Goal: Find contact information: Find contact information

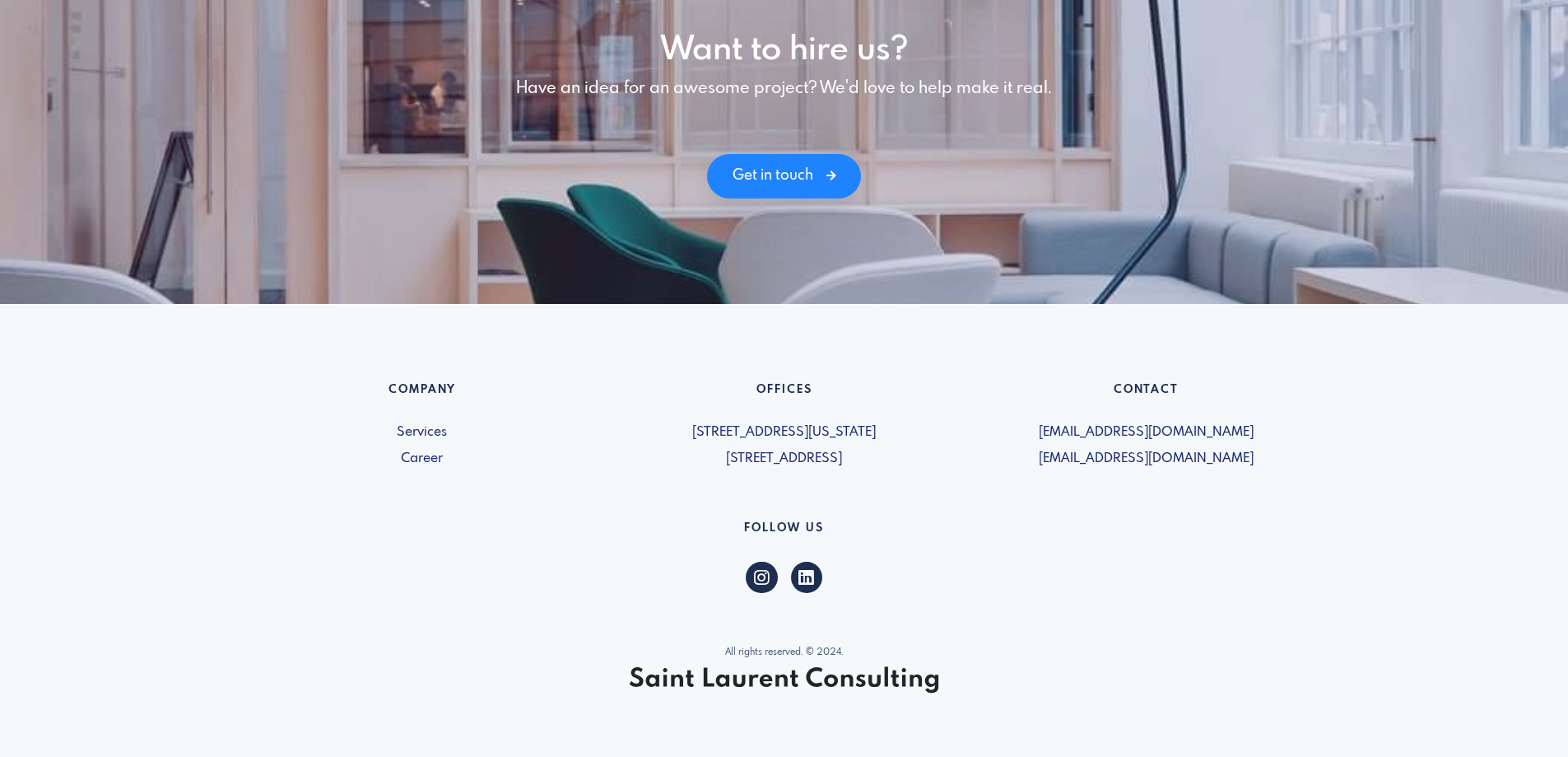
scroll to position [2276, 0]
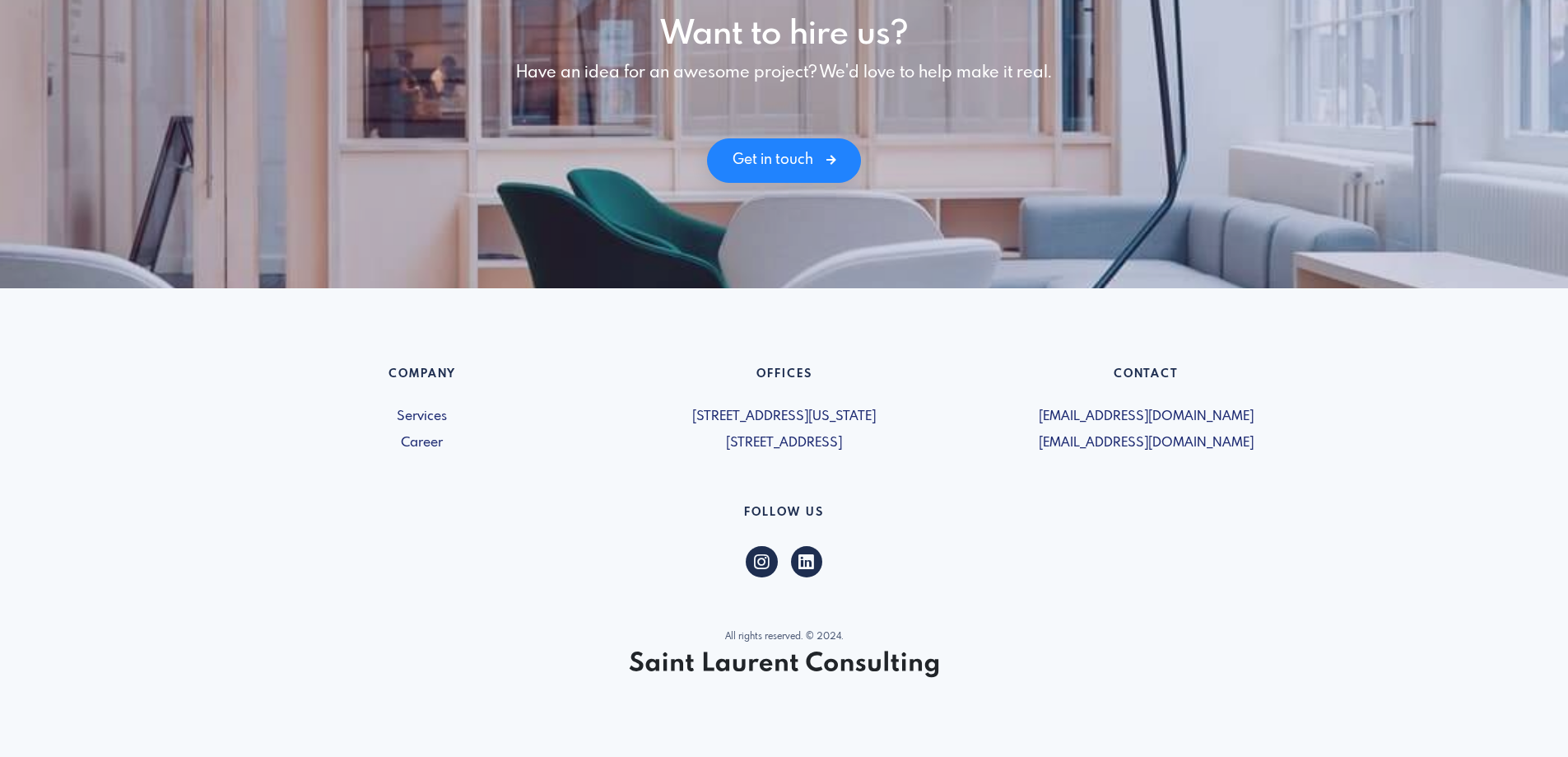
drag, startPoint x: 681, startPoint y: 433, endPoint x: 919, endPoint y: 437, distance: 238.0
click at [919, 437] on span "[STREET_ADDRESS]" at bounding box center [784, 443] width 343 height 20
click at [836, 444] on span "[STREET_ADDRESS]" at bounding box center [784, 443] width 343 height 20
click at [718, 447] on span "[STREET_ADDRESS]" at bounding box center [784, 443] width 343 height 20
drag, startPoint x: 683, startPoint y: 442, endPoint x: 870, endPoint y: 440, distance: 187.0
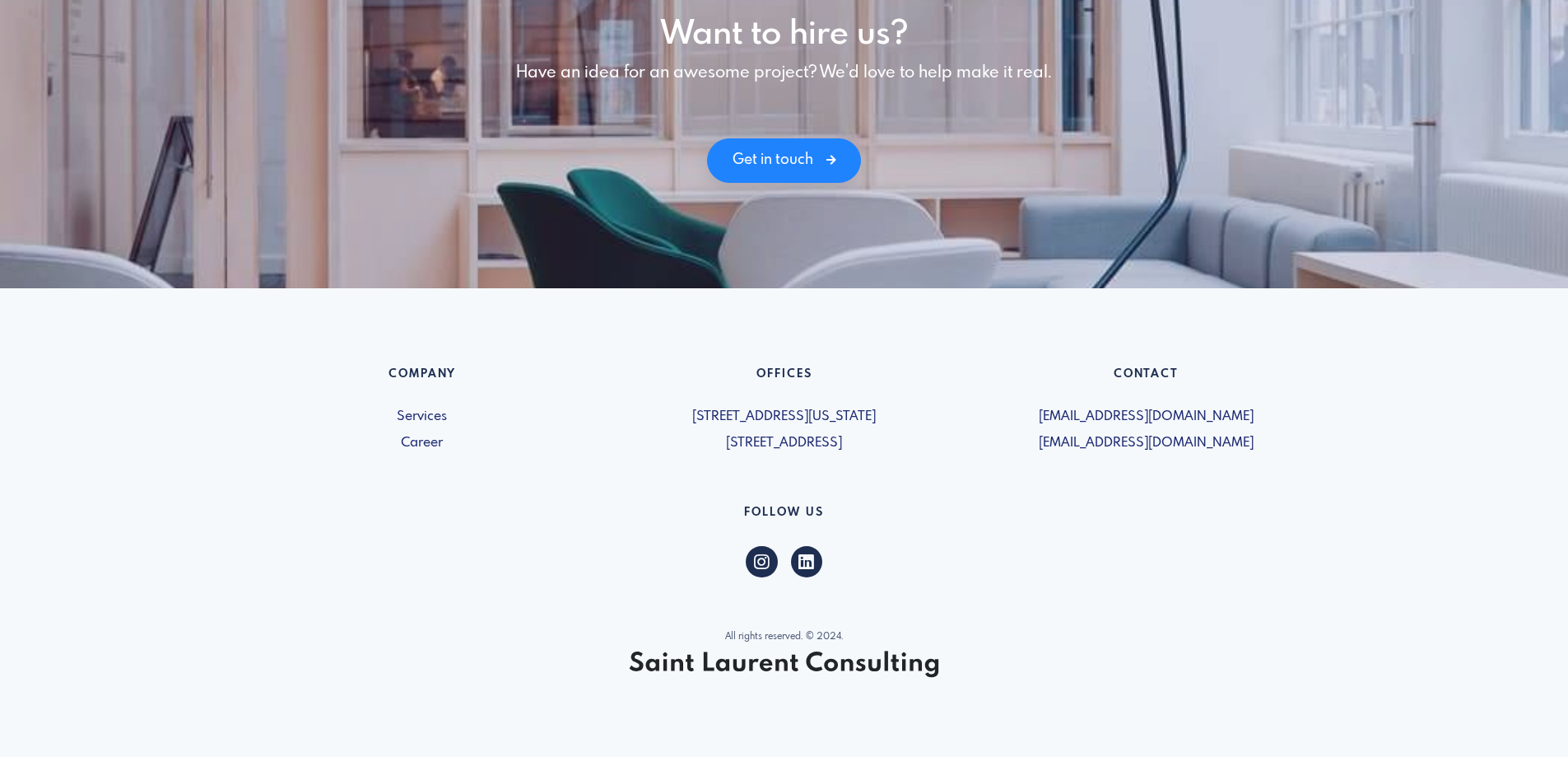
click at [870, 440] on span "[STREET_ADDRESS]" at bounding box center [784, 443] width 343 height 20
click at [773, 447] on span "[STREET_ADDRESS]" at bounding box center [784, 443] width 343 height 20
click at [722, 452] on span "[STREET_ADDRESS]" at bounding box center [784, 443] width 343 height 20
drag, startPoint x: 694, startPoint y: 440, endPoint x: 841, endPoint y: 435, distance: 147.1
click at [841, 435] on span "[STREET_ADDRESS]" at bounding box center [784, 443] width 343 height 20
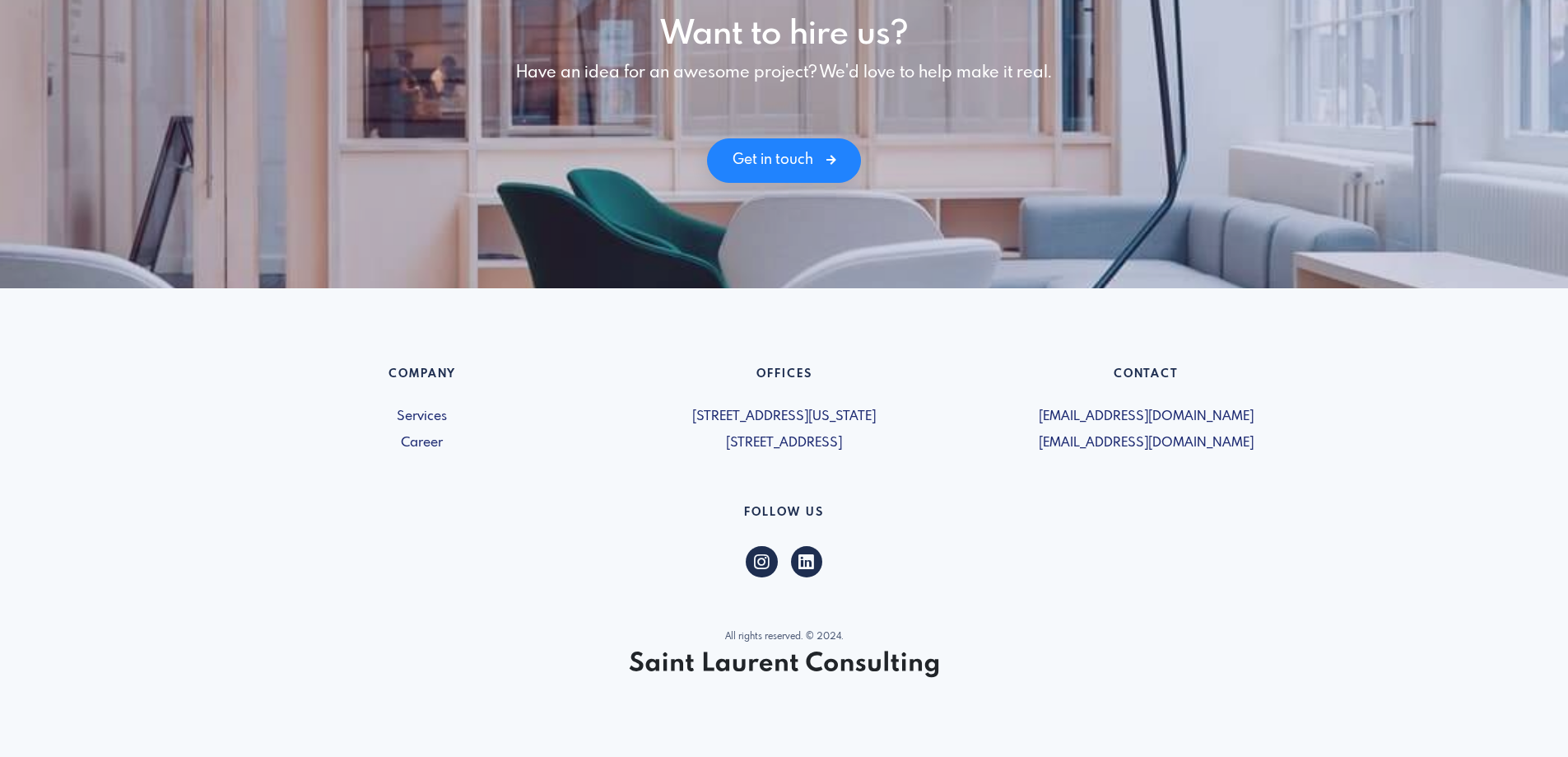
click at [792, 434] on span "[STREET_ADDRESS]" at bounding box center [784, 443] width 343 height 20
drag, startPoint x: 673, startPoint y: 442, endPoint x: 760, endPoint y: 423, distance: 89.1
click at [760, 423] on div "Offices 5019-1460 Broadway New York, NY 10036, USA 600 - 15 Allstate Parkway Ma…" at bounding box center [784, 410] width 363 height 86
click at [747, 420] on span "[STREET_ADDRESS][US_STATE]" at bounding box center [784, 417] width 343 height 20
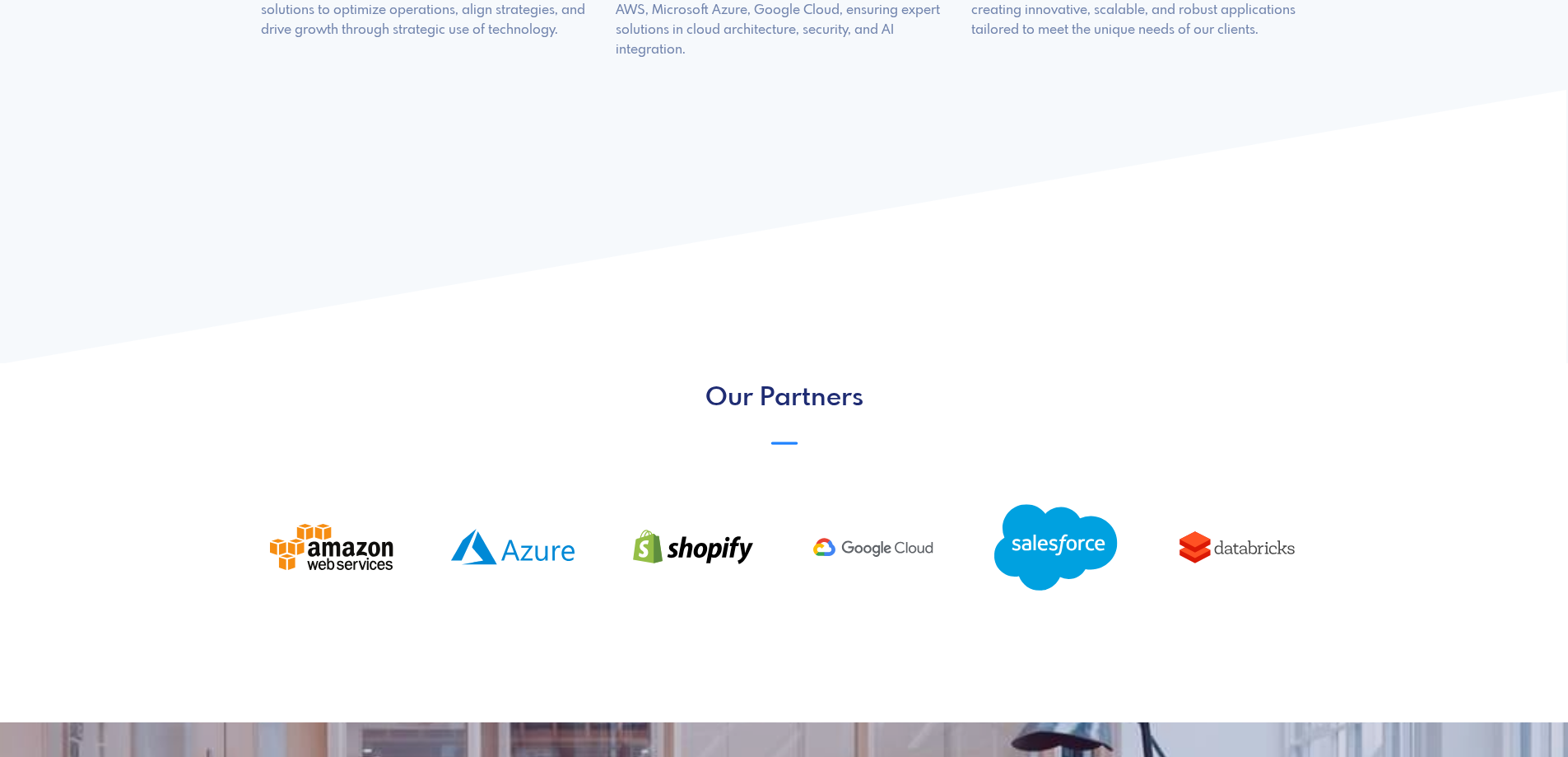
scroll to position [1453, 0]
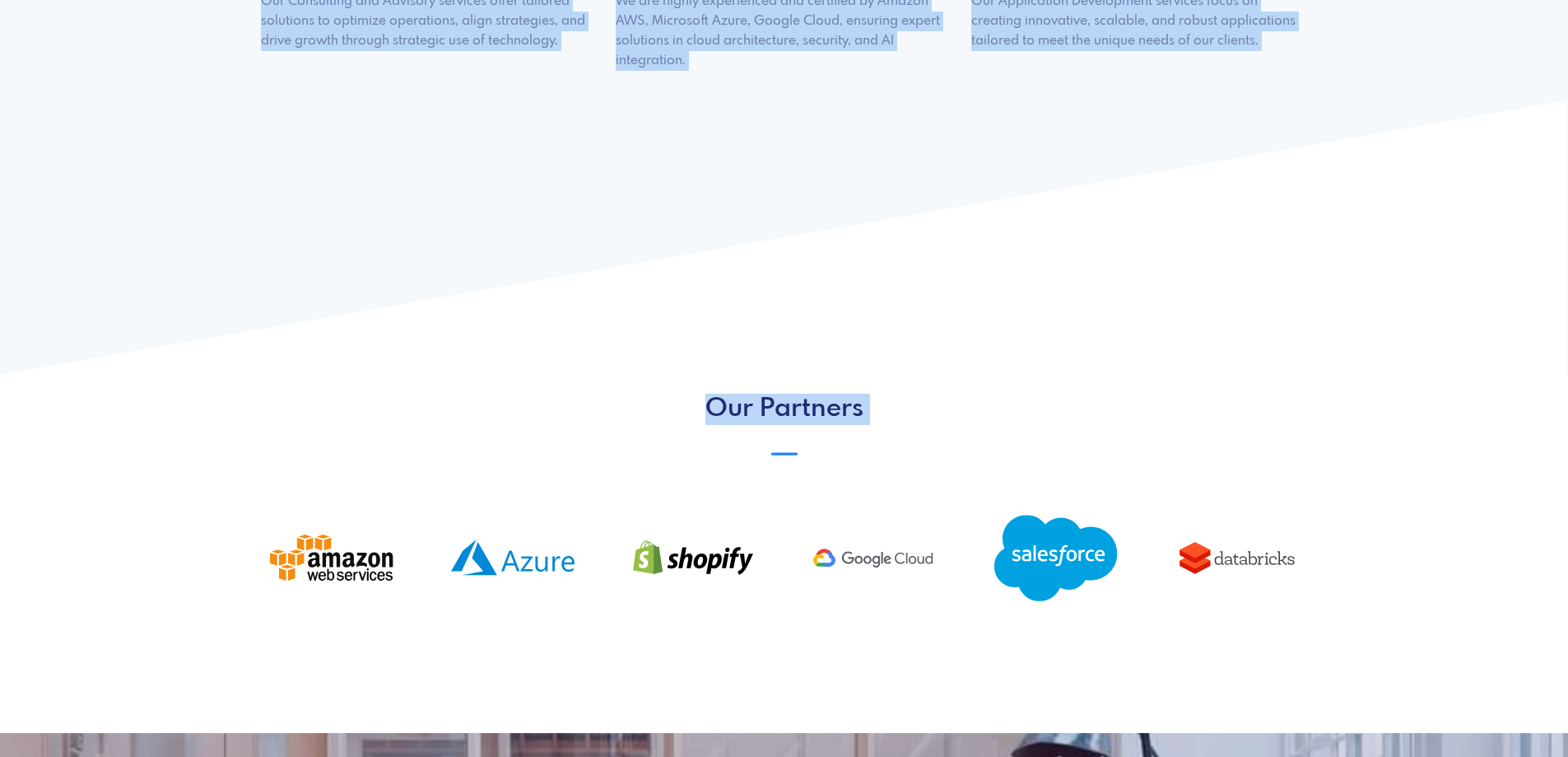
drag, startPoint x: 361, startPoint y: 314, endPoint x: 1112, endPoint y: 559, distance: 790.0
click at [1207, 592] on body "Home page Careers Contact Us Empower . Innovate . Transform Transforming busine…" at bounding box center [784, 63] width 1568 height 3033
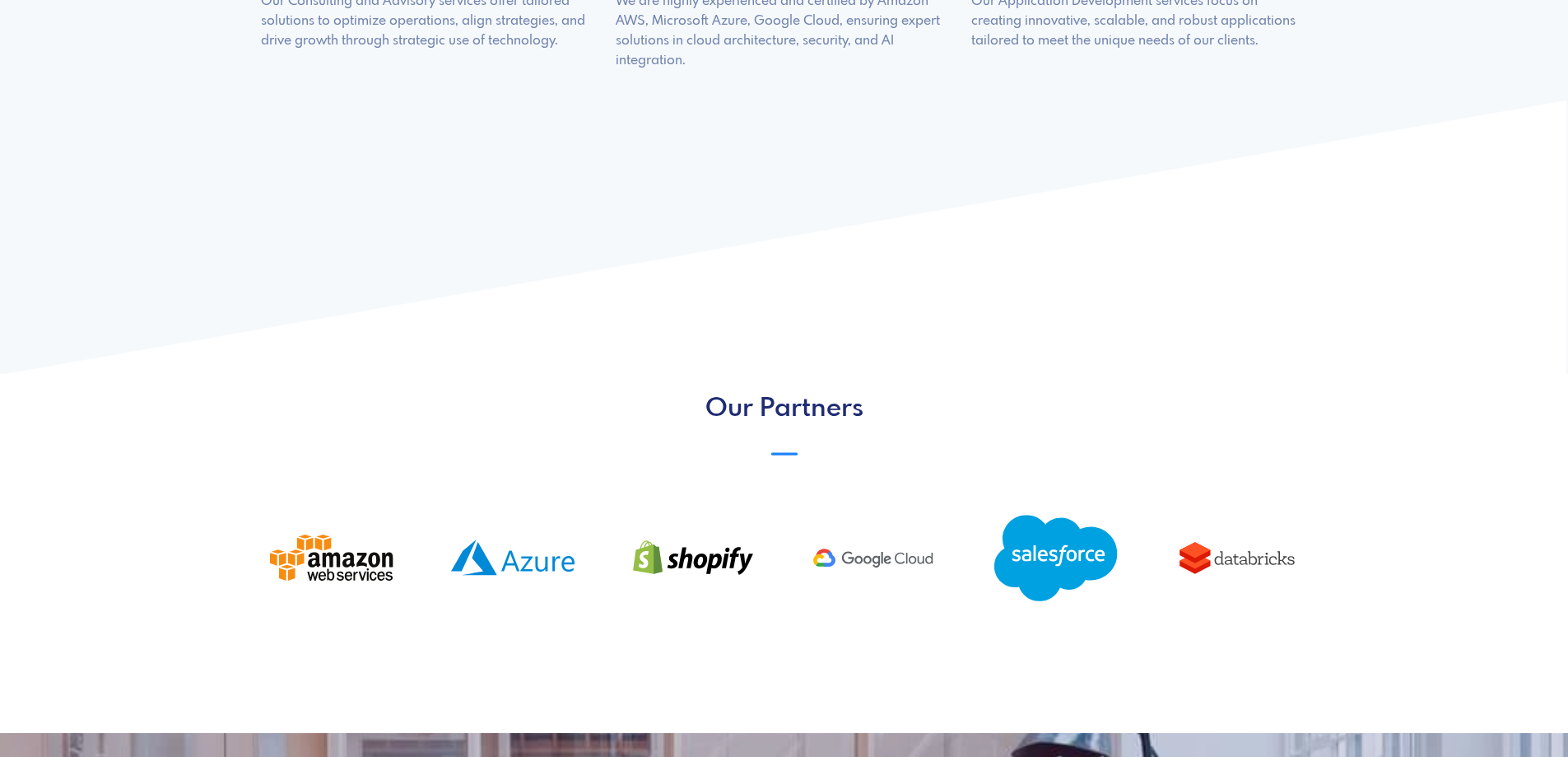
drag, startPoint x: 928, startPoint y: 662, endPoint x: 909, endPoint y: 654, distance: 20.6
click at [927, 662] on body "Home page Careers Contact Us Empower . Innovate . Transform Transforming busine…" at bounding box center [784, 63] width 1568 height 3033
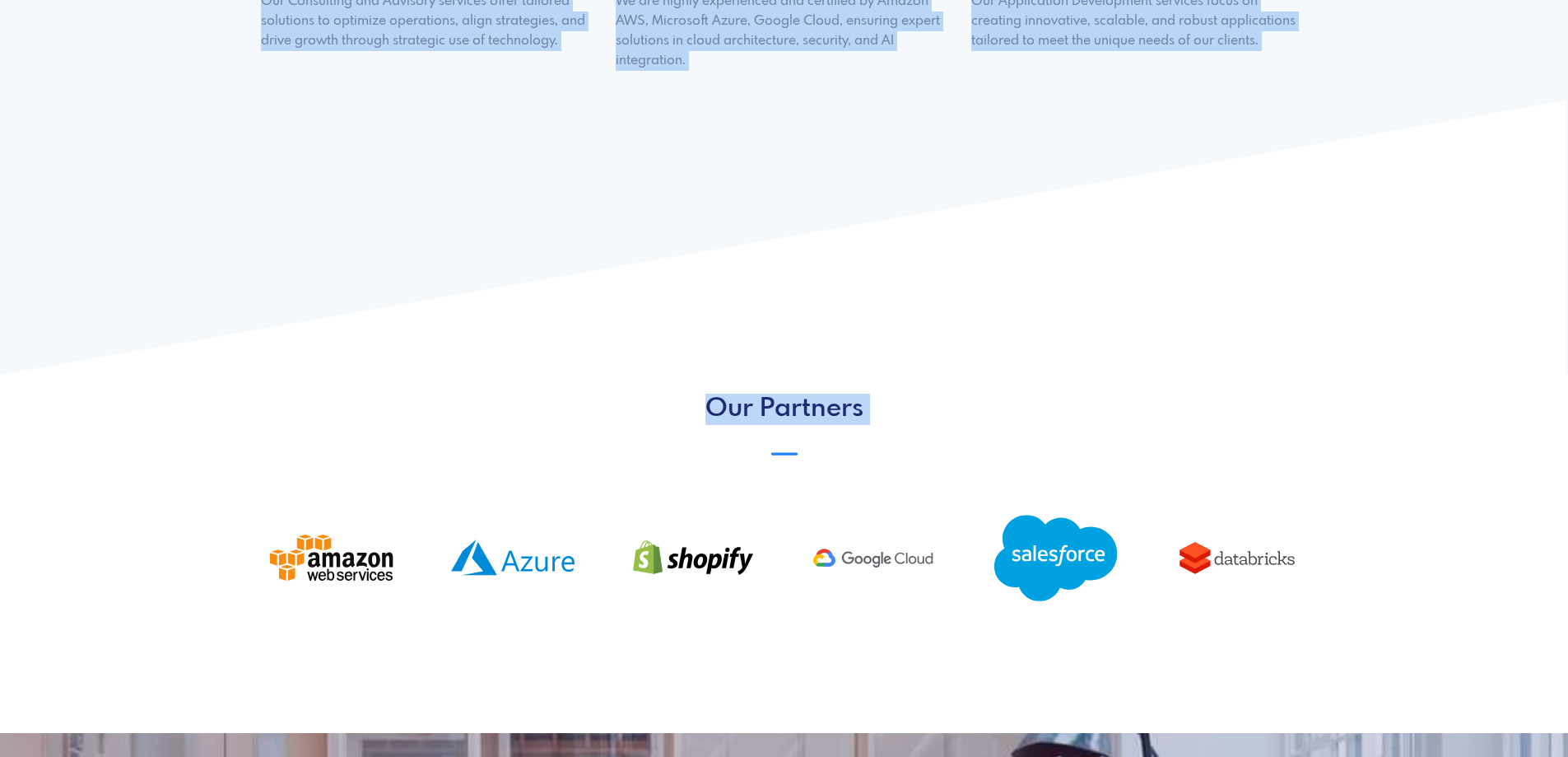
drag, startPoint x: 1330, startPoint y: 559, endPoint x: 338, endPoint y: 340, distance: 1015.9
click at [135, 294] on body "Home page Careers Contact Us Empower . Innovate . Transform Transforming busine…" at bounding box center [784, 63] width 1568 height 3033
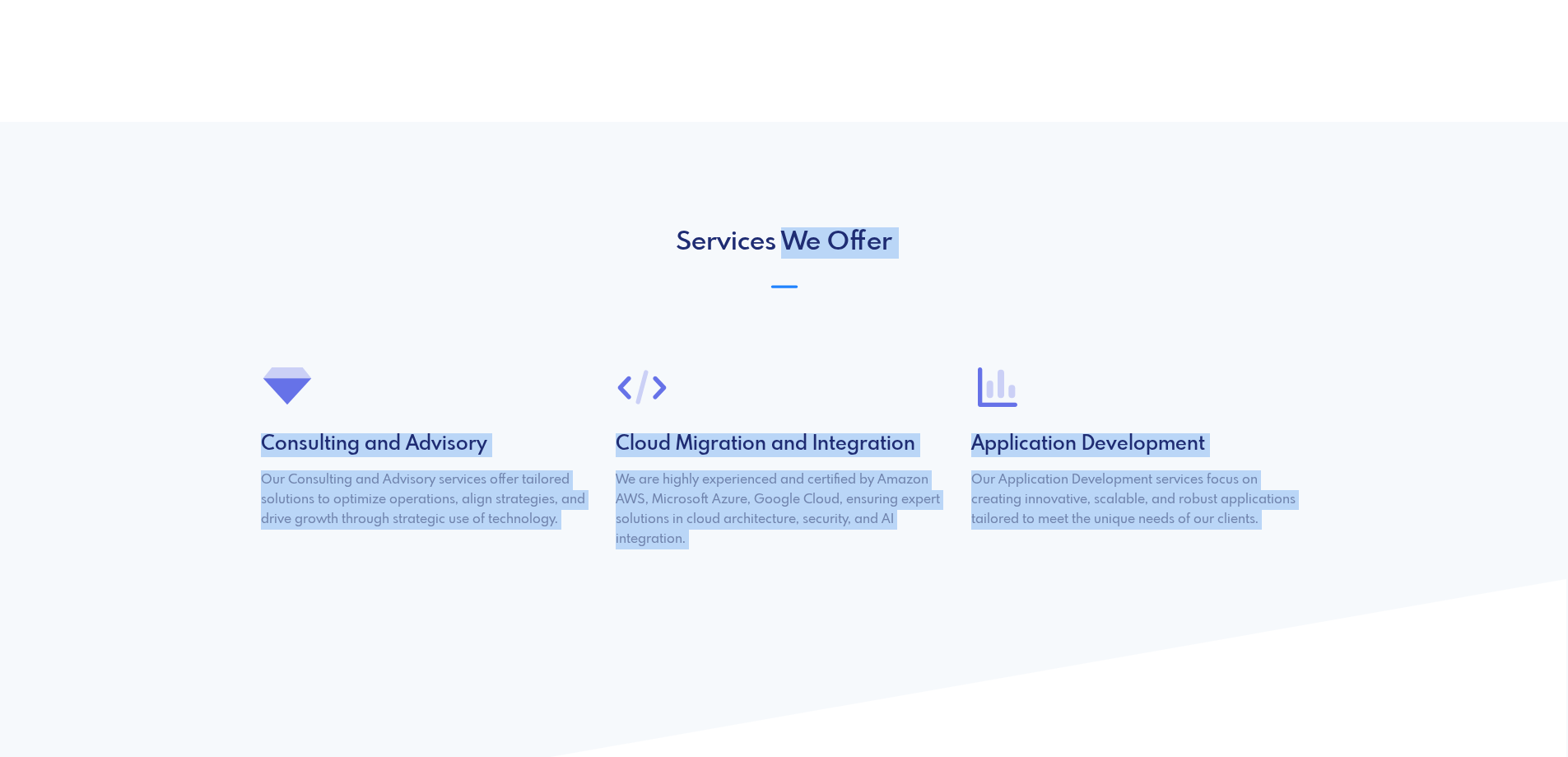
scroll to position [876, 0]
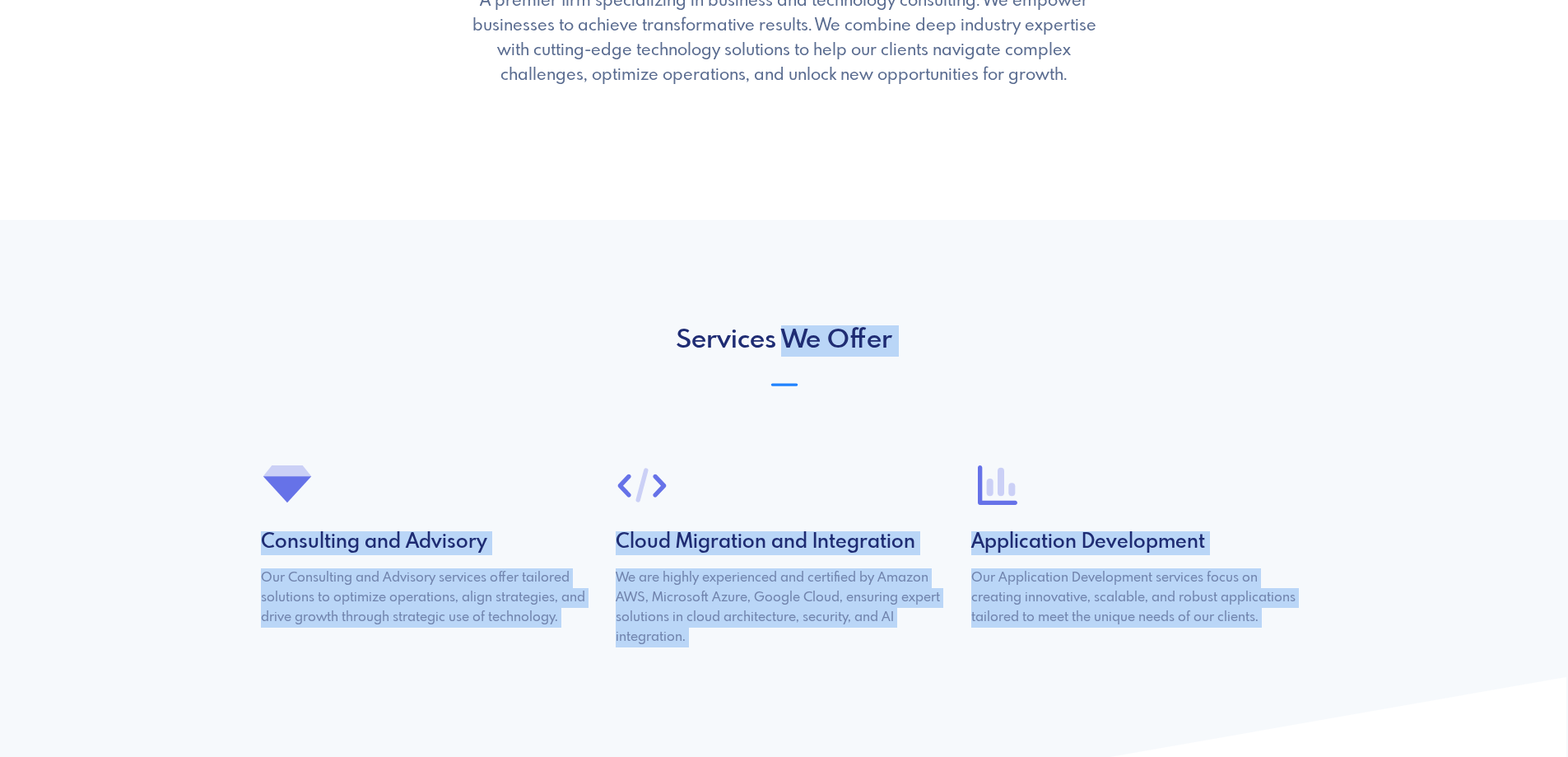
click at [525, 487] on div at bounding box center [428, 485] width 336 height 53
click at [606, 259] on section "Services We Offer ionicons-v5-e Consulting and Advisory Our Consulting and Advi…" at bounding box center [784, 584] width 1568 height 730
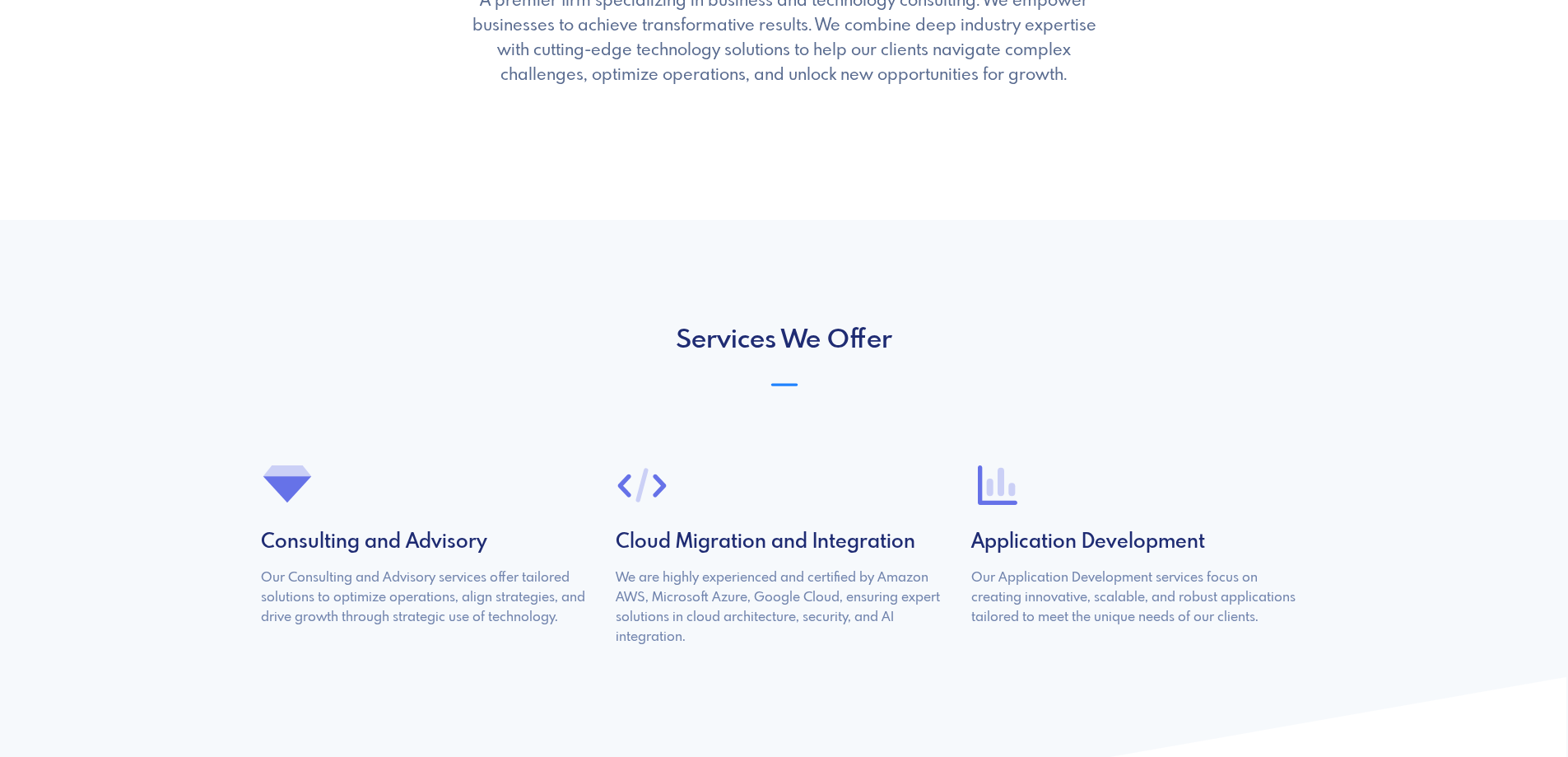
click at [1032, 80] on p "A premier firm specializing in business and technology consulting. We empower b…" at bounding box center [784, 39] width 641 height 99
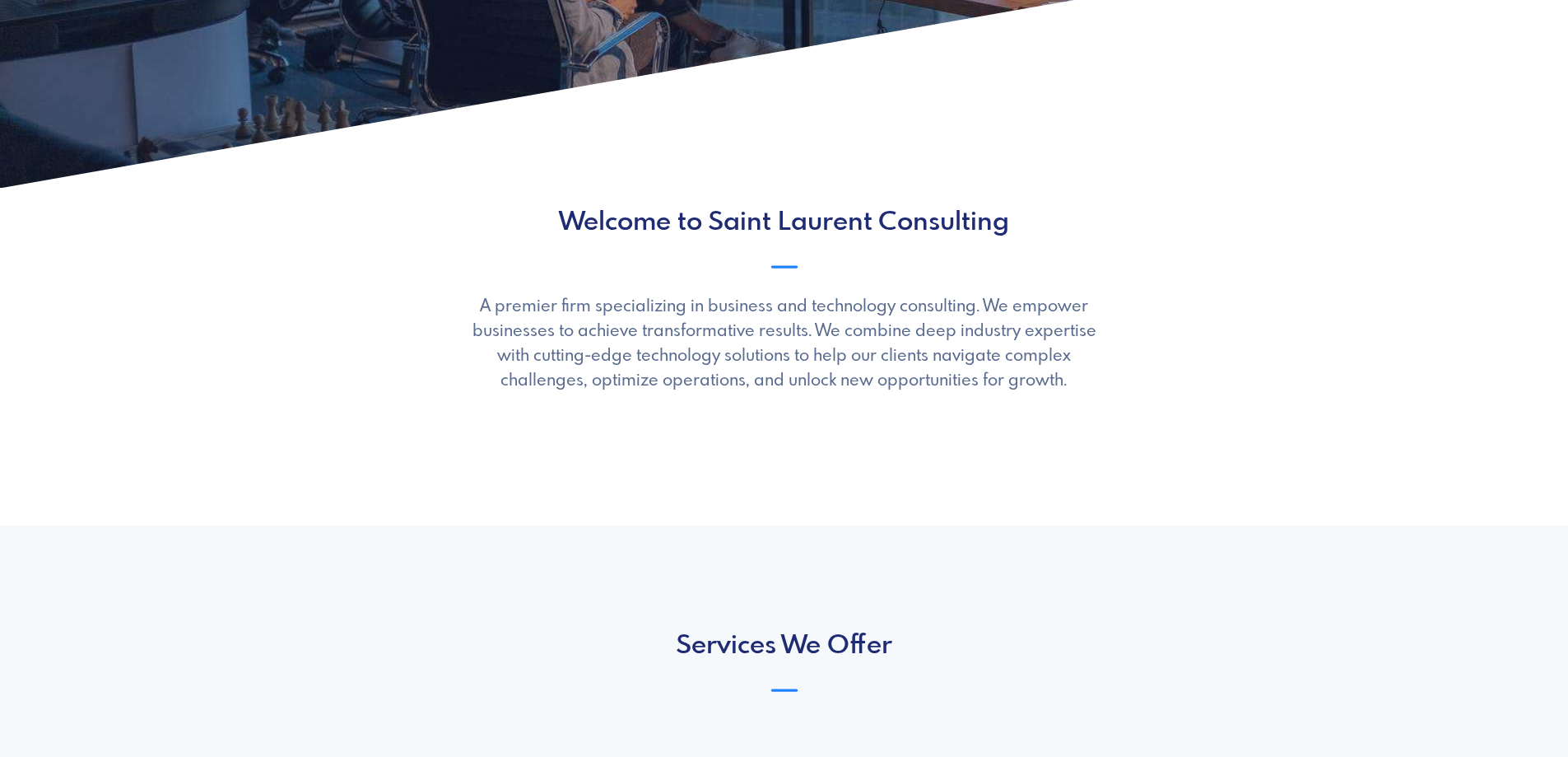
scroll to position [959, 0]
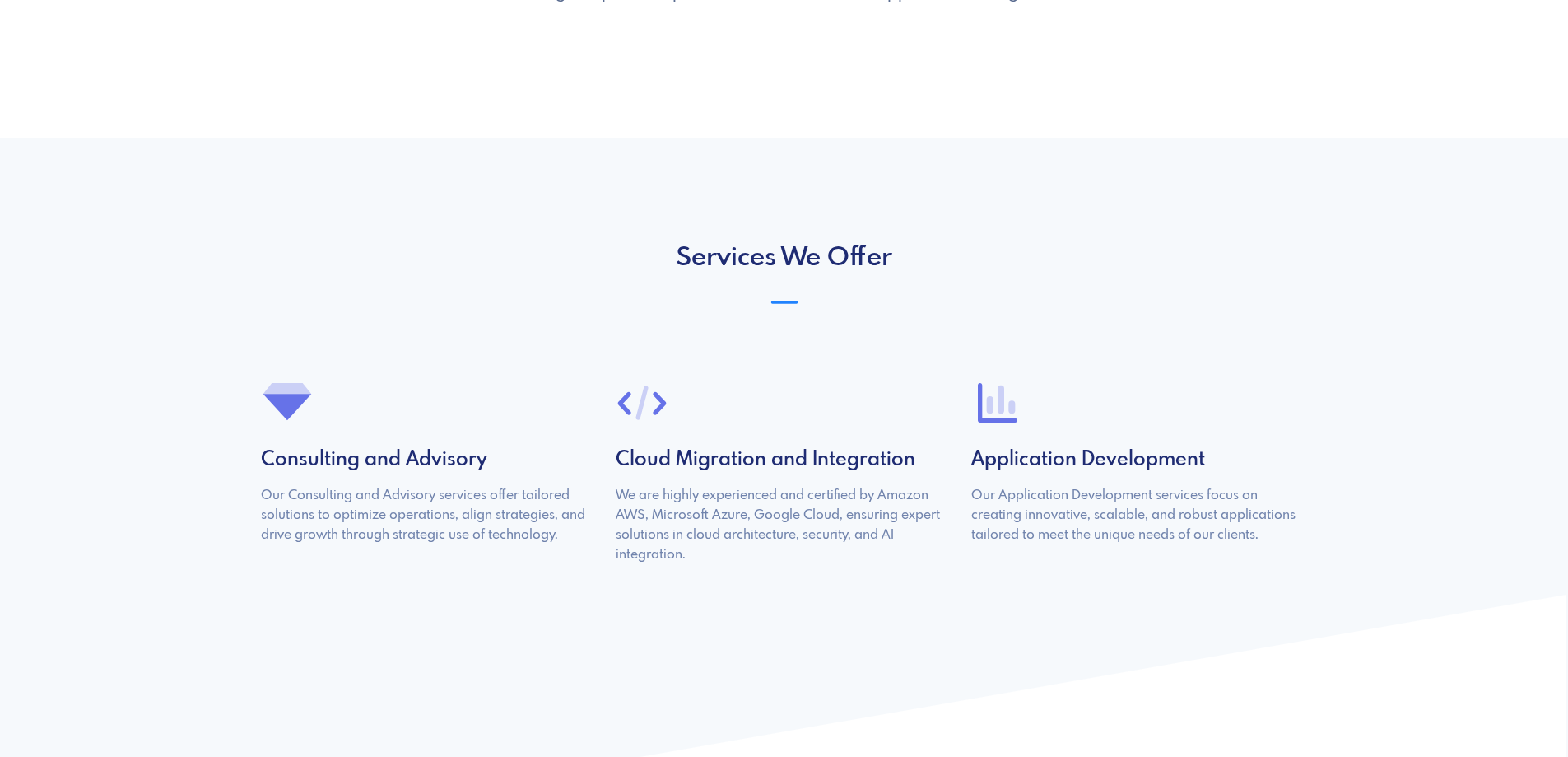
drag, startPoint x: 638, startPoint y: 459, endPoint x: 944, endPoint y: 453, distance: 306.1
click at [944, 453] on div "Consulting and Advisory Our Consulting and Advisory services offer tailored sol…" at bounding box center [784, 477] width 1067 height 202
click at [1105, 212] on section "Services We Offer ionicons-v5-e Consulting and Advisory Our Consulting and Advi…" at bounding box center [784, 502] width 1568 height 730
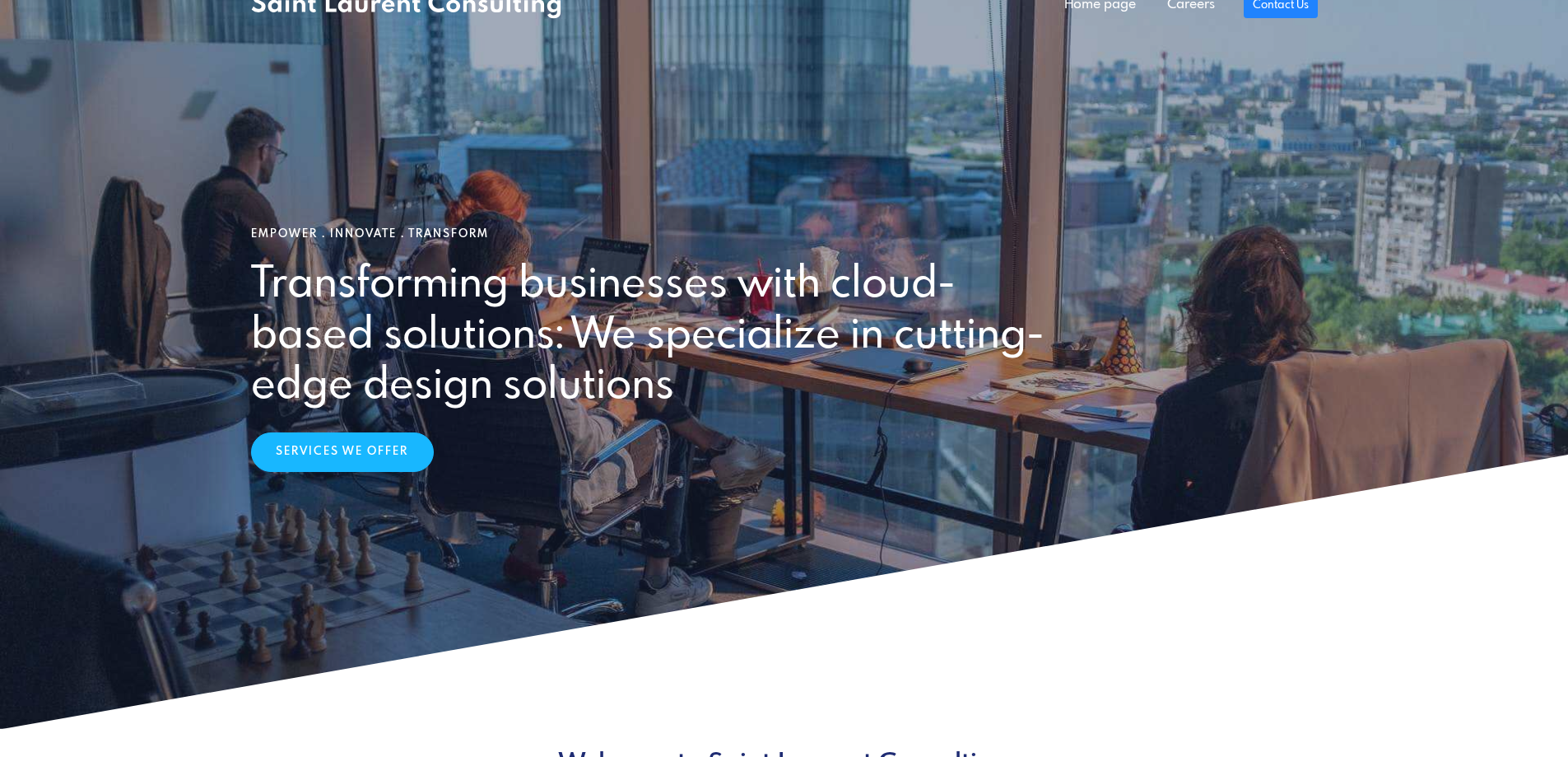
scroll to position [0, 0]
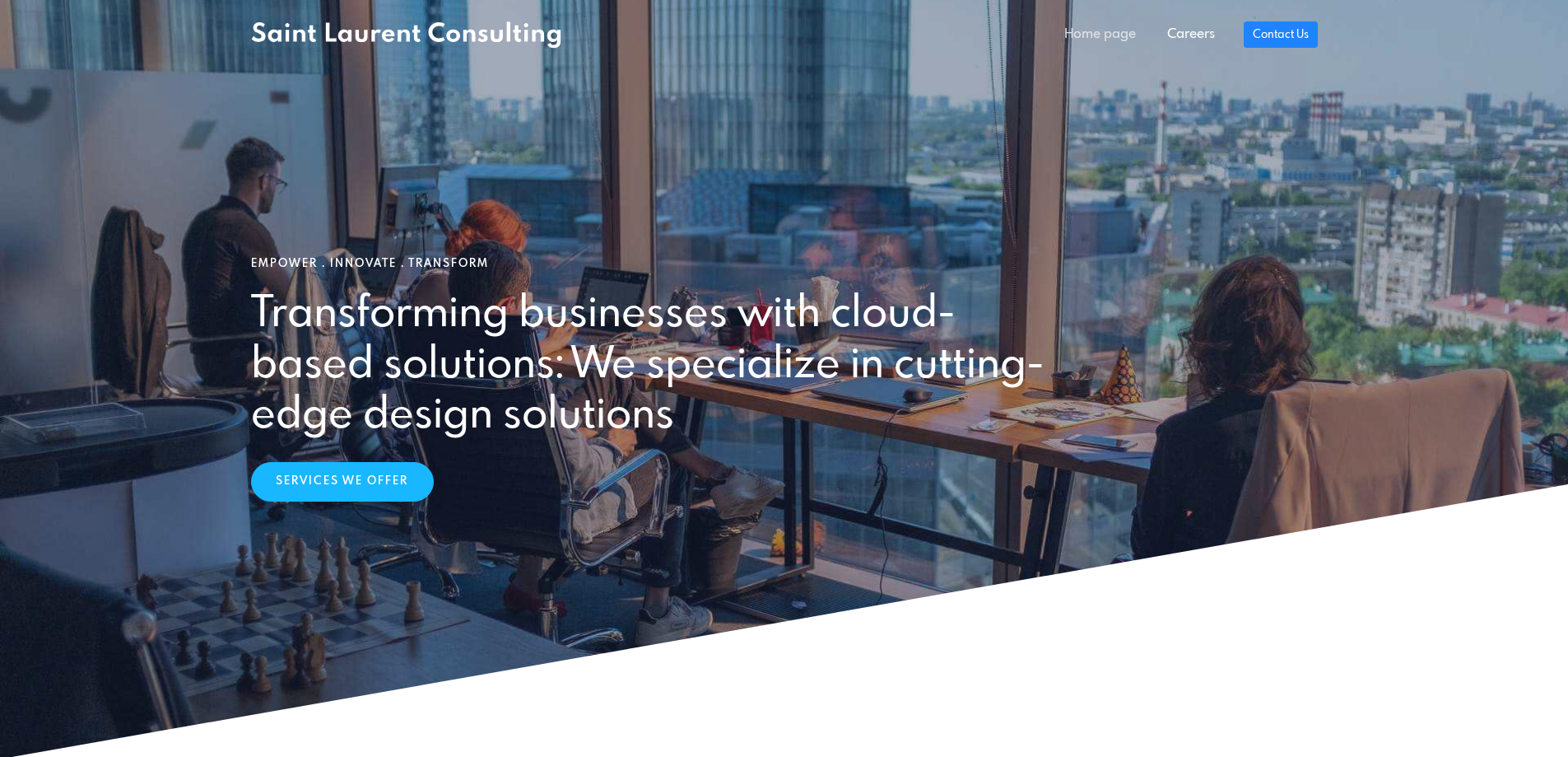
click at [1110, 34] on link "Home page" at bounding box center [1100, 34] width 103 height 33
click at [1185, 36] on link "Careers" at bounding box center [1191, 34] width 79 height 33
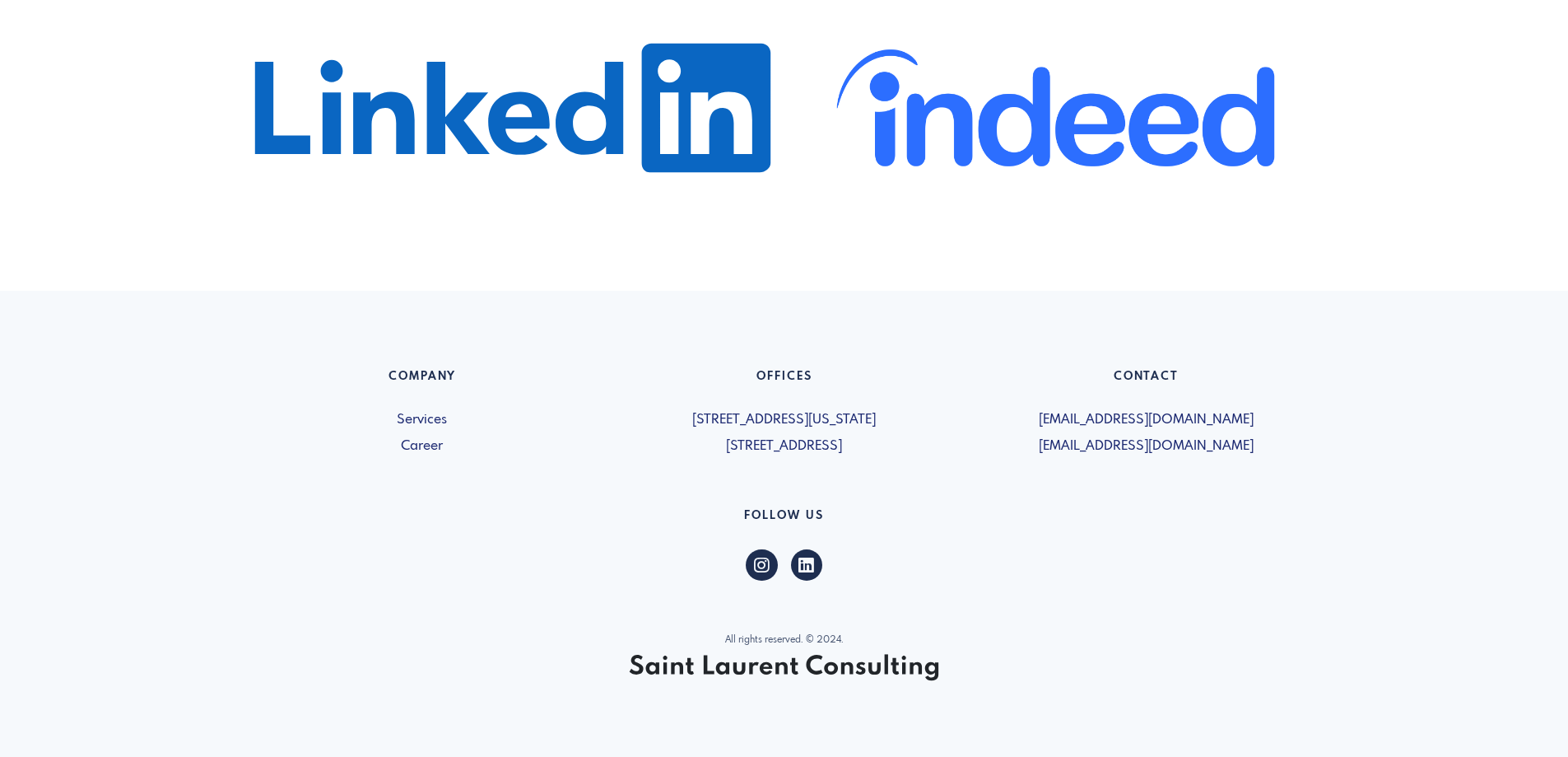
scroll to position [1052, 0]
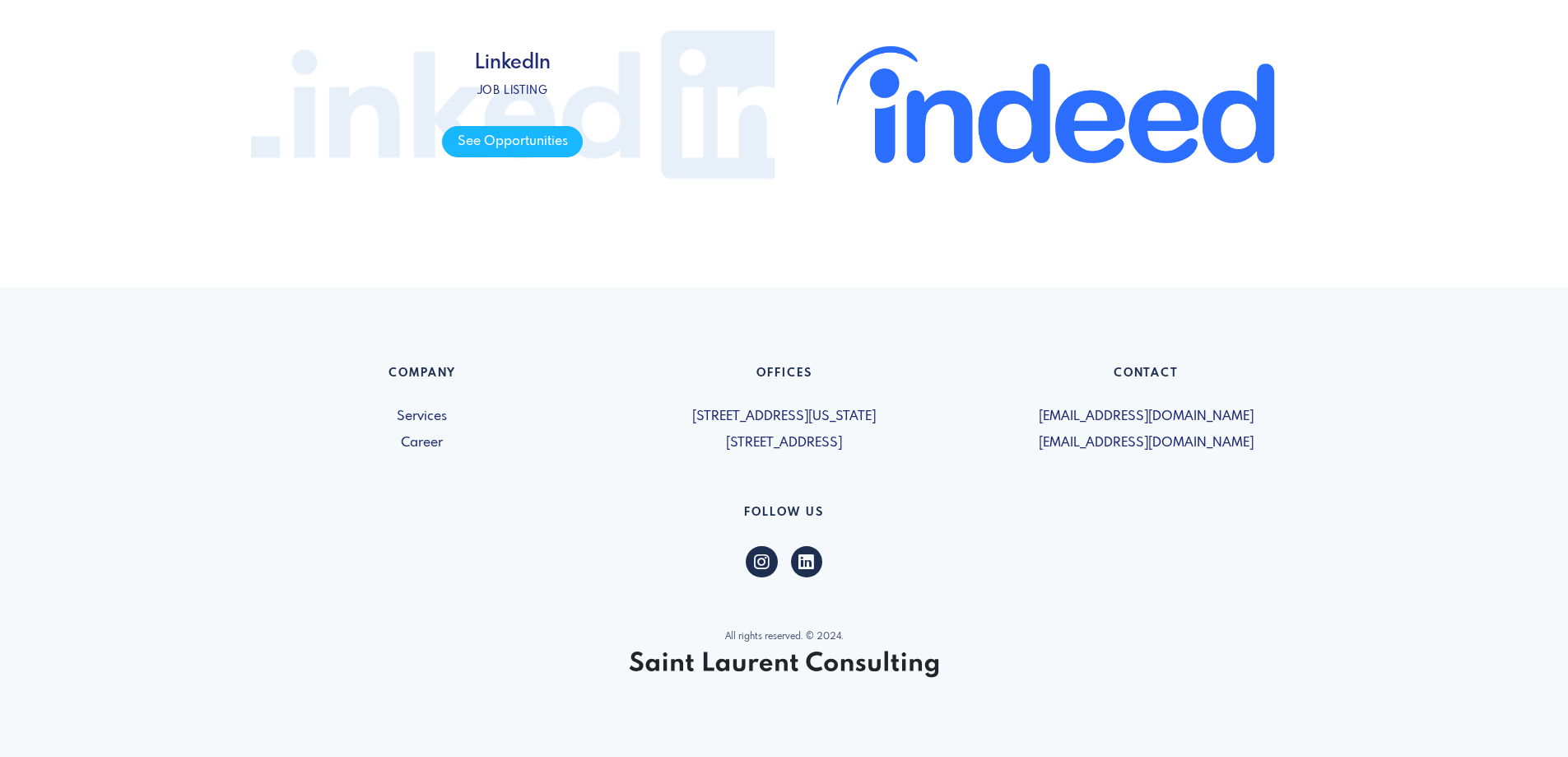
drag, startPoint x: 1030, startPoint y: 645, endPoint x: 303, endPoint y: 89, distance: 915.2
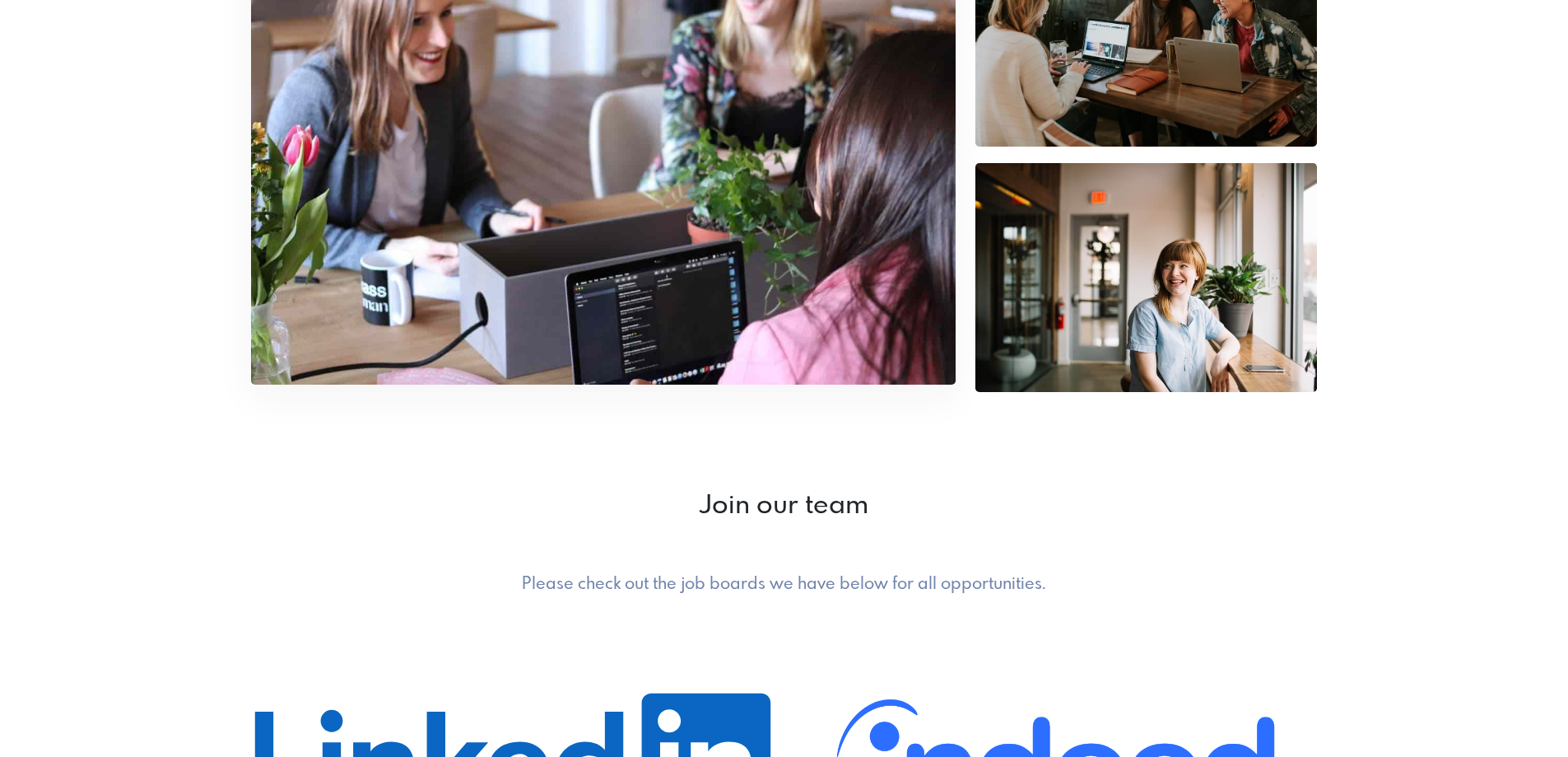
scroll to position [0, 0]
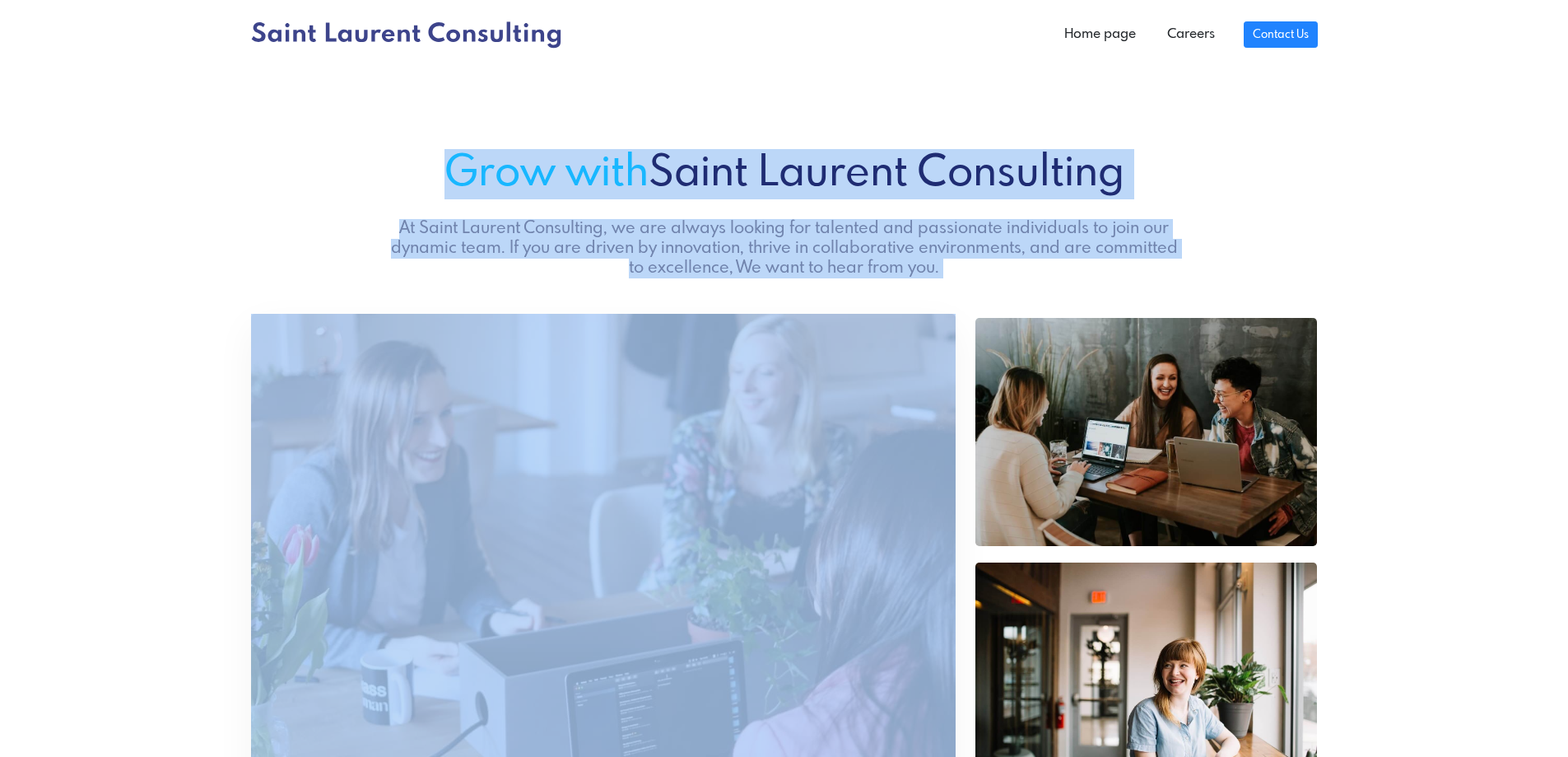
drag, startPoint x: 333, startPoint y: 159, endPoint x: 758, endPoint y: 508, distance: 549.9
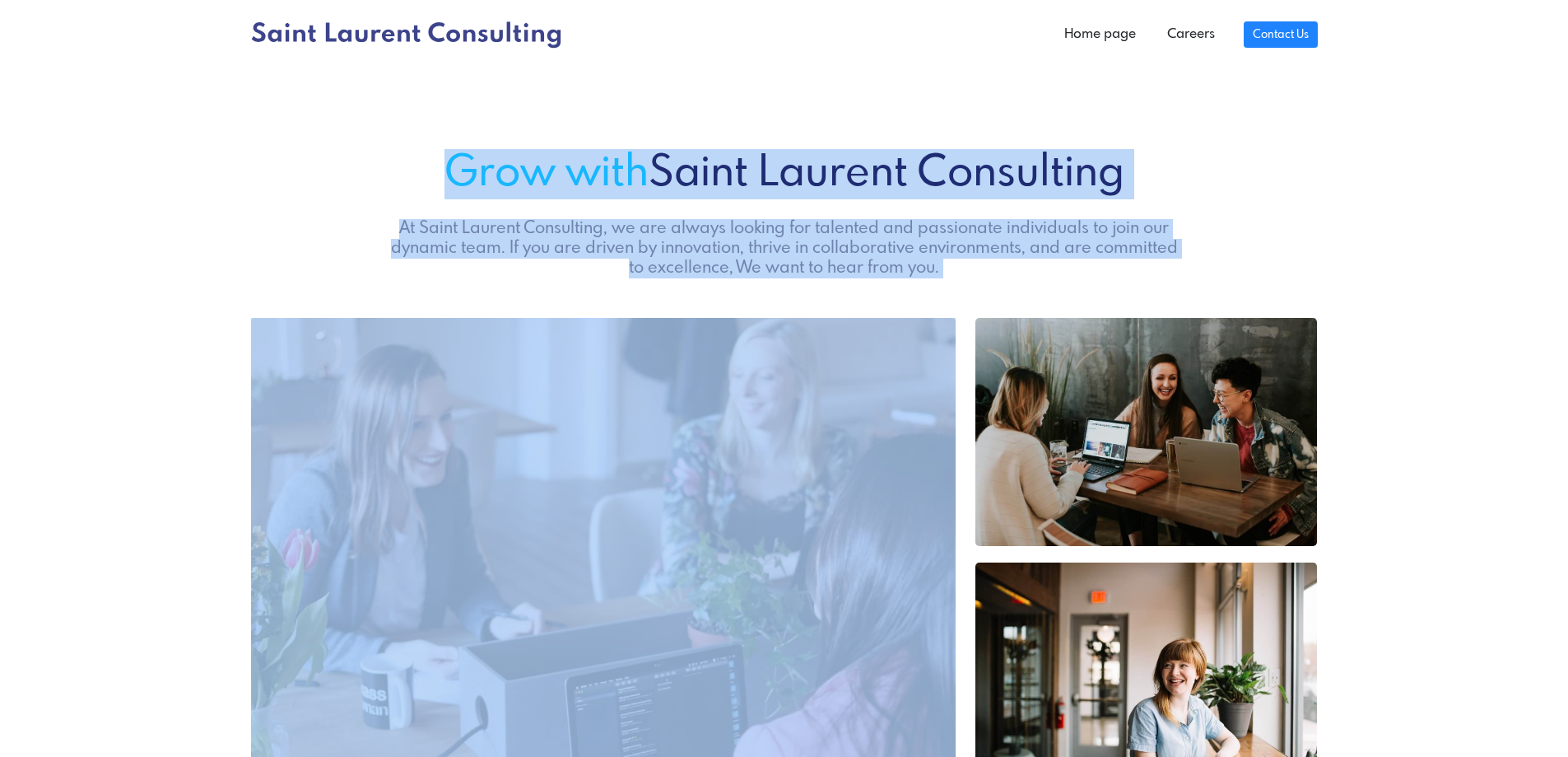
click at [1405, 185] on section "Grow with Saint Laurent Consulting At Saint Laurent Consulting, we are always l…" at bounding box center [784, 214] width 1568 height 130
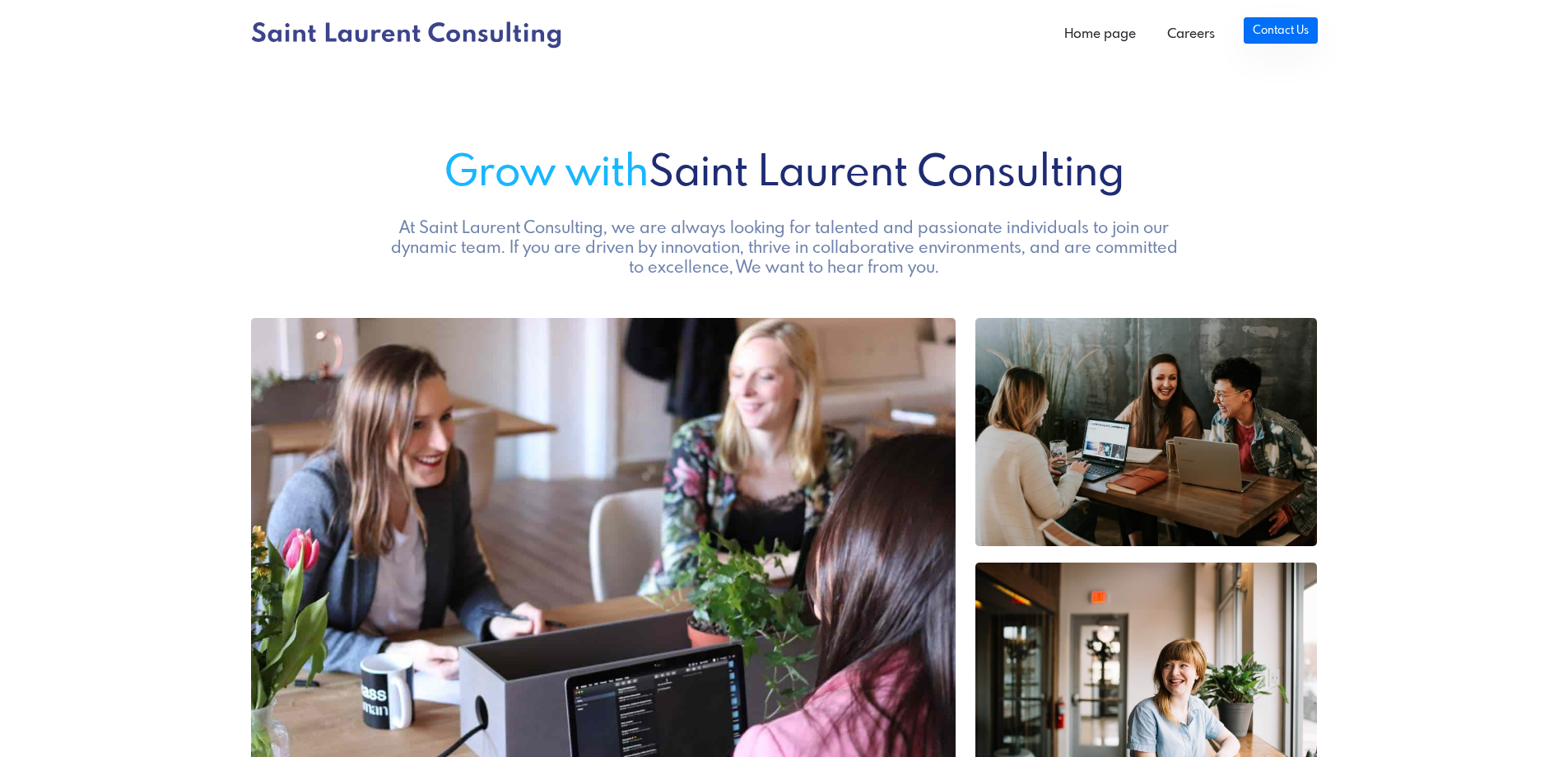
click at [1273, 35] on link "Contact Us" at bounding box center [1279, 30] width 73 height 26
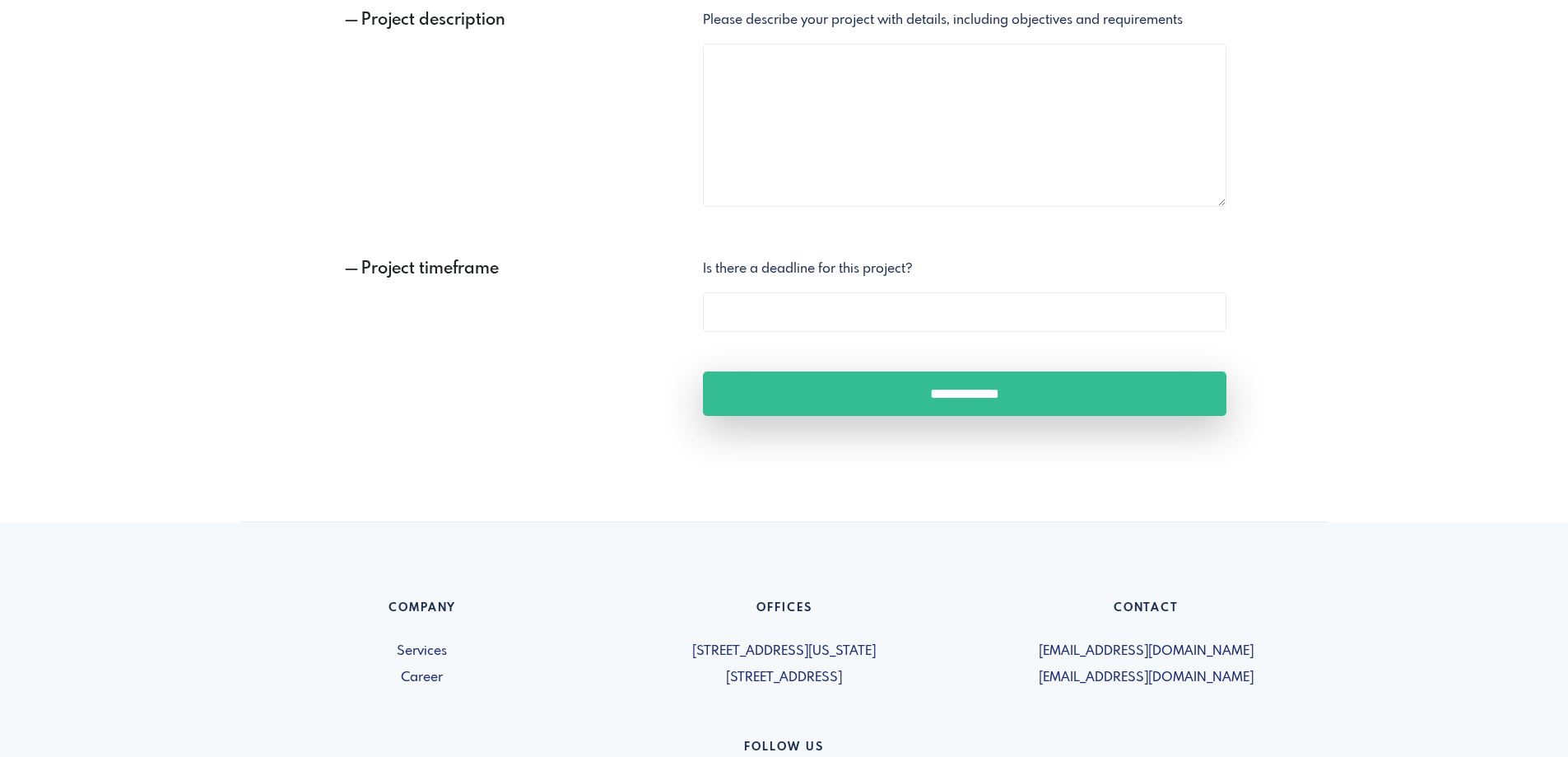
scroll to position [1185, 0]
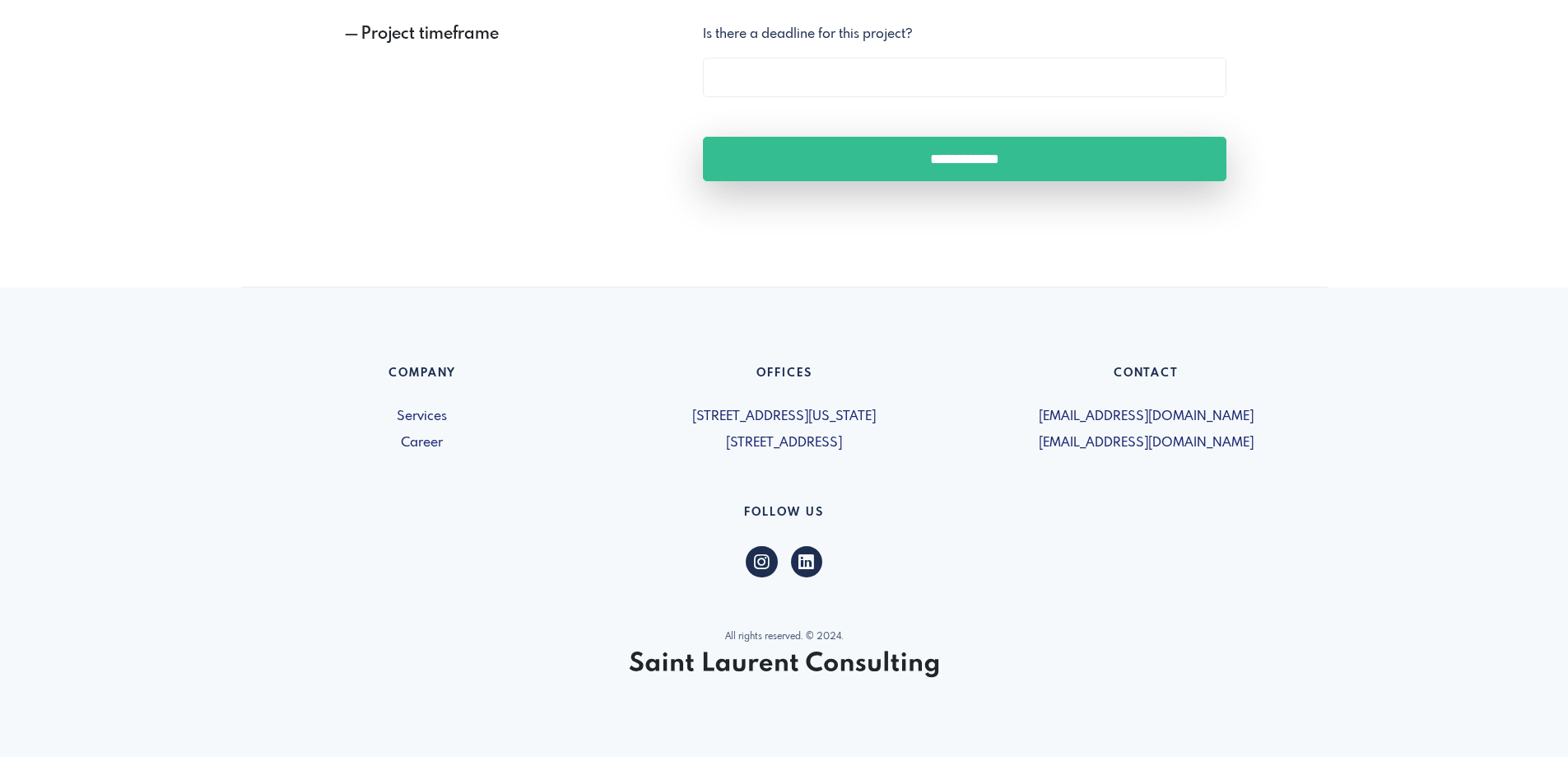
drag, startPoint x: 1304, startPoint y: 468, endPoint x: 207, endPoint y: 378, distance: 1100.7
click at [211, 339] on footer "Company Services Career Offices [STREET_ADDRESS][US_STATE] [STREET_ADDRESS] Con…" at bounding box center [784, 521] width 1568 height 469
click at [298, 523] on h6 "Follow US" at bounding box center [784, 516] width 1067 height 21
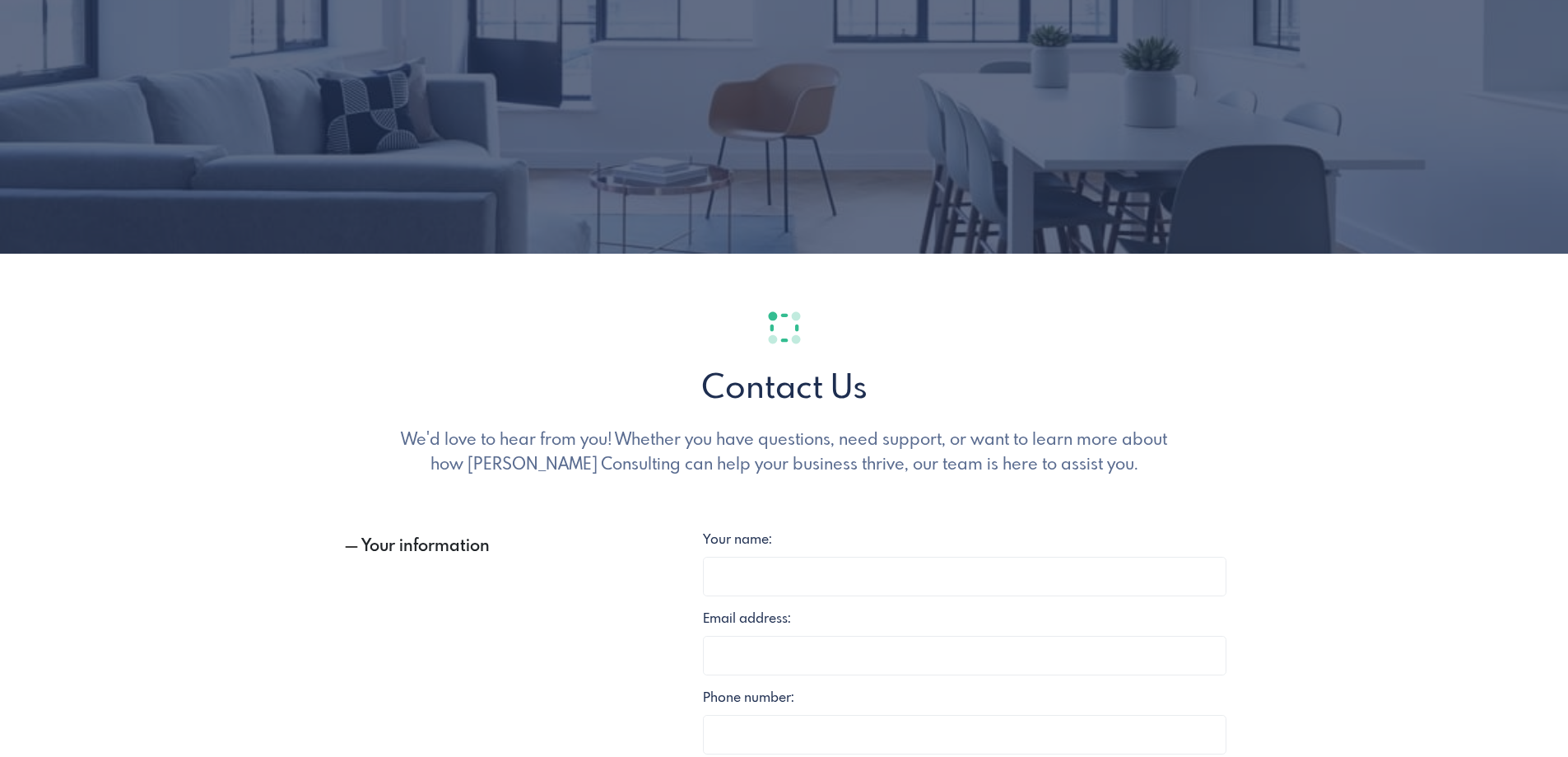
scroll to position [0, 0]
